Goal: Information Seeking & Learning: Learn about a topic

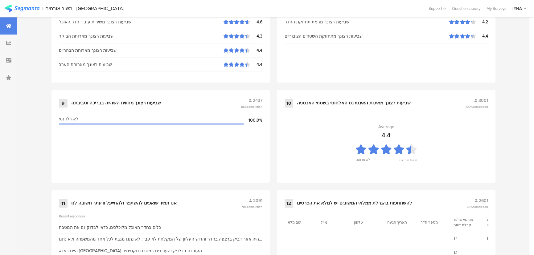
scroll to position [647, 0]
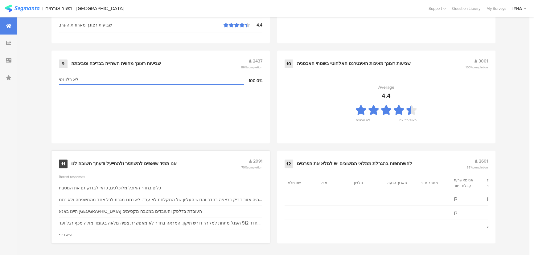
click at [140, 164] on div "אנו תמיד שואפים להשתפר ולהתייעל ודעתך חשובה לנו" at bounding box center [123, 164] width 105 height 6
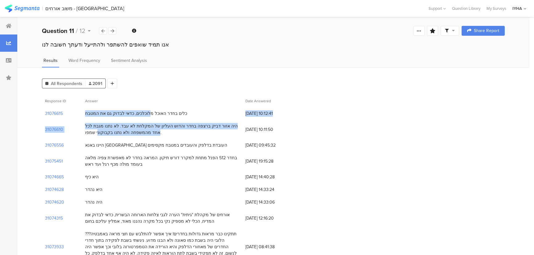
drag, startPoint x: 153, startPoint y: 112, endPoint x: 104, endPoint y: 133, distance: 53.6
drag, startPoint x: 226, startPoint y: 159, endPoint x: 94, endPoint y: 166, distance: 132.1
click at [94, 166] on div "בחדר 512 הפנל מתחת למקרר דורש תיקון. המראה בחדר לא מאפשרת צפיה מלאה בעומד מולה …" at bounding box center [162, 161] width 154 height 13
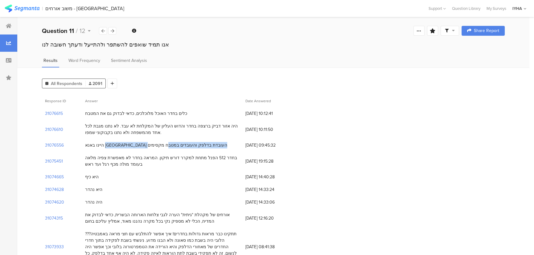
drag, startPoint x: 181, startPoint y: 146, endPoint x: 102, endPoint y: 141, distance: 78.4
click at [94, 145] on div "היינו באנא [GEOGRAPHIC_DATA] העובדת בדלפק והעובדים במטבח מקסימים" at bounding box center [156, 145] width 142 height 6
drag, startPoint x: 167, startPoint y: 126, endPoint x: 126, endPoint y: 132, distance: 41.7
click at [94, 135] on div "היה אזור דביק ברצפה בחדר והדוש העליון של המקלחת לא עבד. לא נתנו מגבת לכל אחד מה…" at bounding box center [162, 129] width 154 height 13
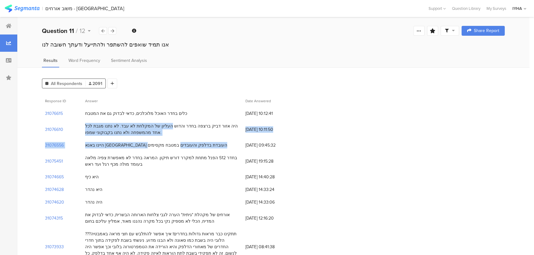
drag, startPoint x: 181, startPoint y: 125, endPoint x: 102, endPoint y: 138, distance: 79.6
click at [138, 123] on div "היה אזור דביק ברצפה בחדר והדוש העליון של המקלחת לא עבד. לא נתנו מגבת לכל אחד מה…" at bounding box center [162, 129] width 154 height 13
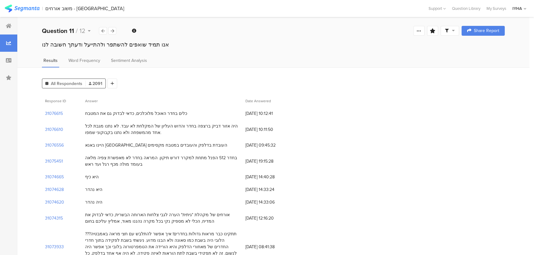
drag, startPoint x: 133, startPoint y: 114, endPoint x: 74, endPoint y: 112, distance: 58.9
click at [74, 112] on div "31076615 כלים בחדר האוכל מלוכלכים, כדאי לבדוק גם את המטבח [DATE] 10:12:41" at bounding box center [273, 113] width 462 height 13
click at [46, 112] on section "31076615" at bounding box center [54, 113] width 18 height 6
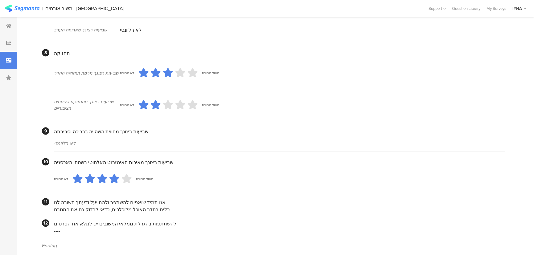
scroll to position [497, 0]
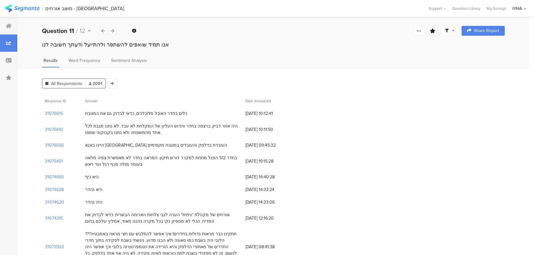
click at [200, 105] on section "Answer" at bounding box center [162, 101] width 160 height 13
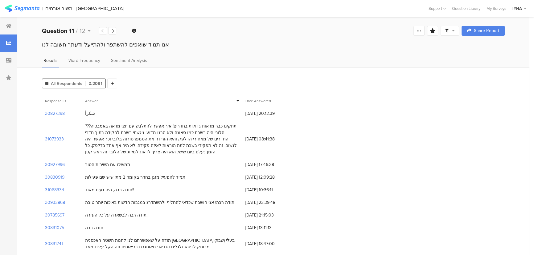
click at [110, 113] on div "شكرأ" at bounding box center [162, 113] width 160 height 13
click at [138, 132] on div "תתקינו כבר מראות גדולות בחדרים! איך אפשר להתלבש עם חצי מראה באמבטיה??? הלובי הי…" at bounding box center [162, 139] width 154 height 32
click at [271, 101] on span "Date Answered" at bounding box center [258, 101] width 26 height 6
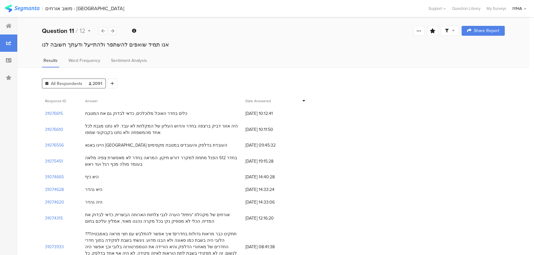
drag, startPoint x: 219, startPoint y: 126, endPoint x: 203, endPoint y: 150, distance: 29.6
